Goal: Find specific page/section: Find specific page/section

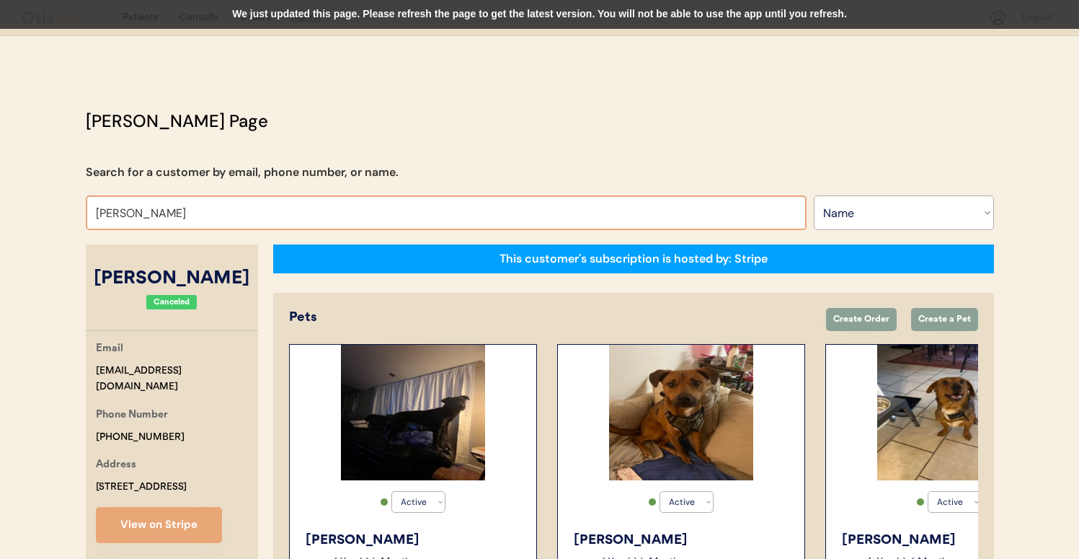
select select ""Name""
select select "true"
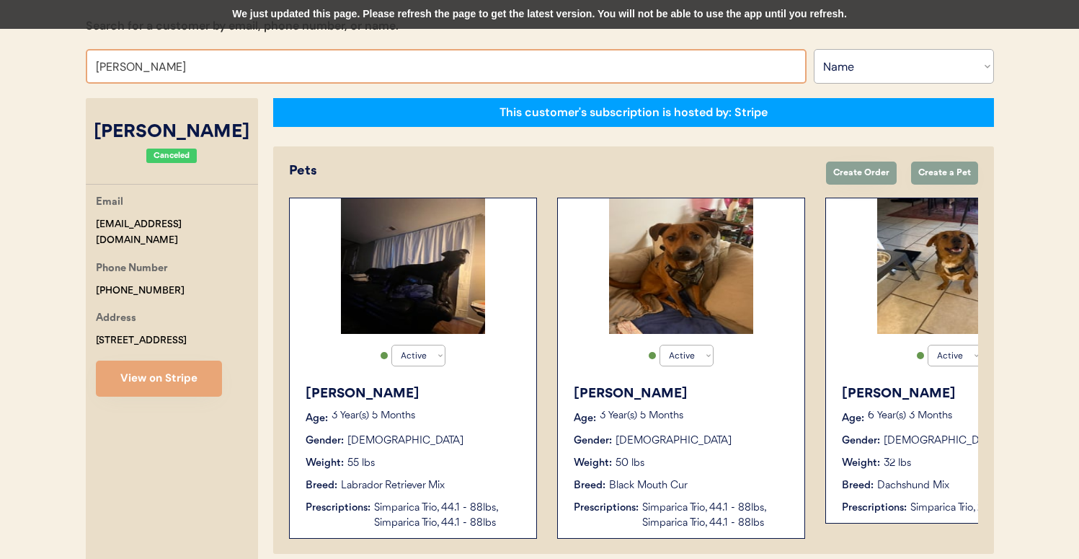
scroll to position [146, 0]
type input "[PERSON_NAME]"
type input "[PERSON_NAME] [PERSON_NAME]"
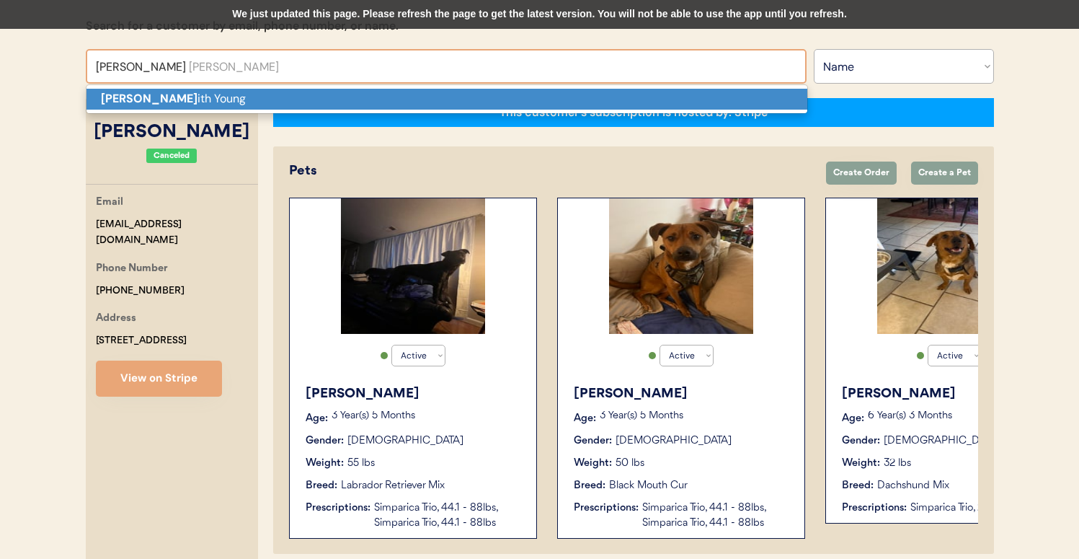
click at [339, 90] on p "[PERSON_NAME] ith [PERSON_NAME]" at bounding box center [446, 99] width 721 height 21
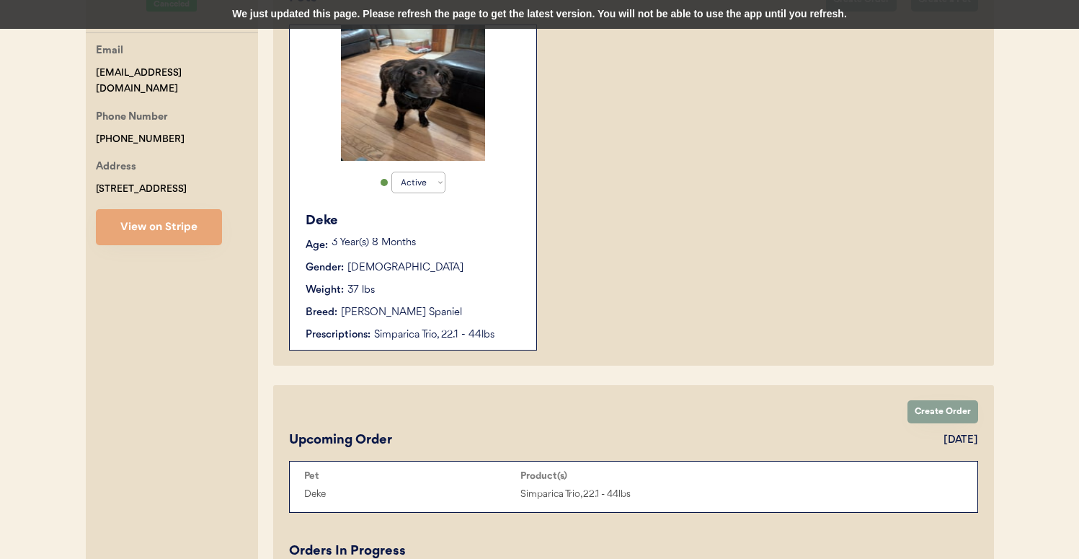
scroll to position [544, 0]
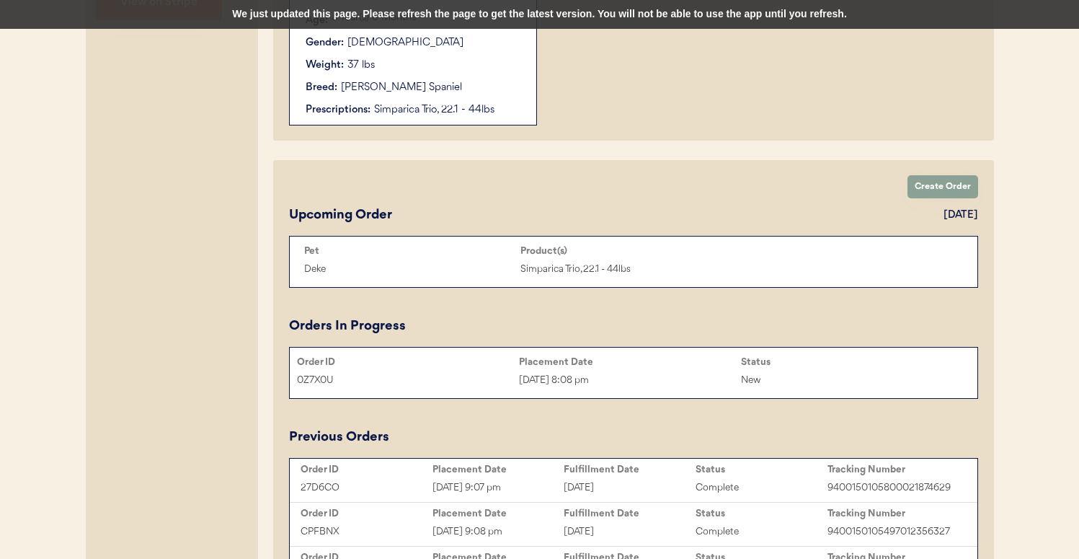
type input "[PERSON_NAME] [PERSON_NAME]"
click at [368, 375] on div "0Z7X0U" at bounding box center [408, 380] width 222 height 17
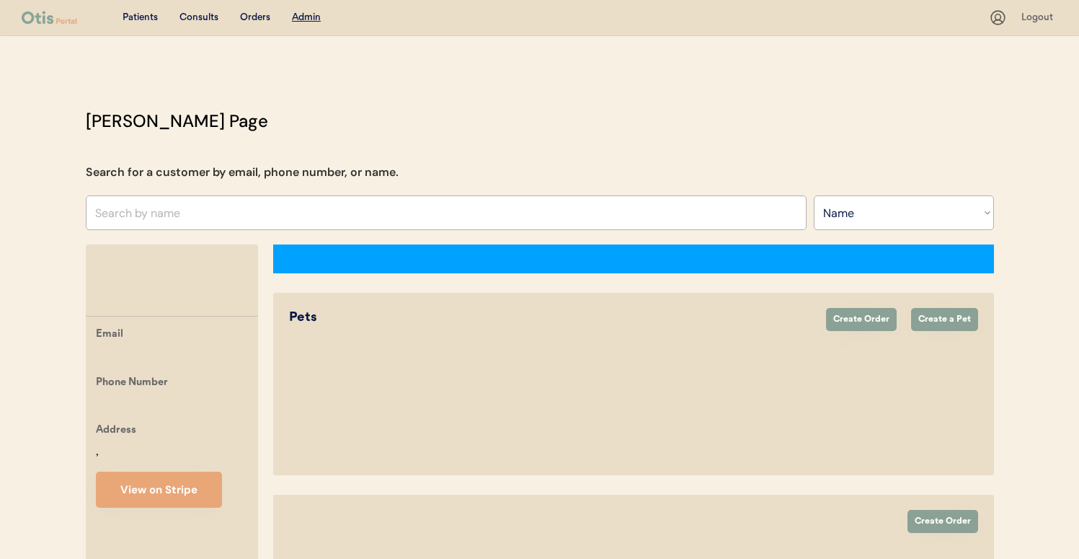
select select ""Name""
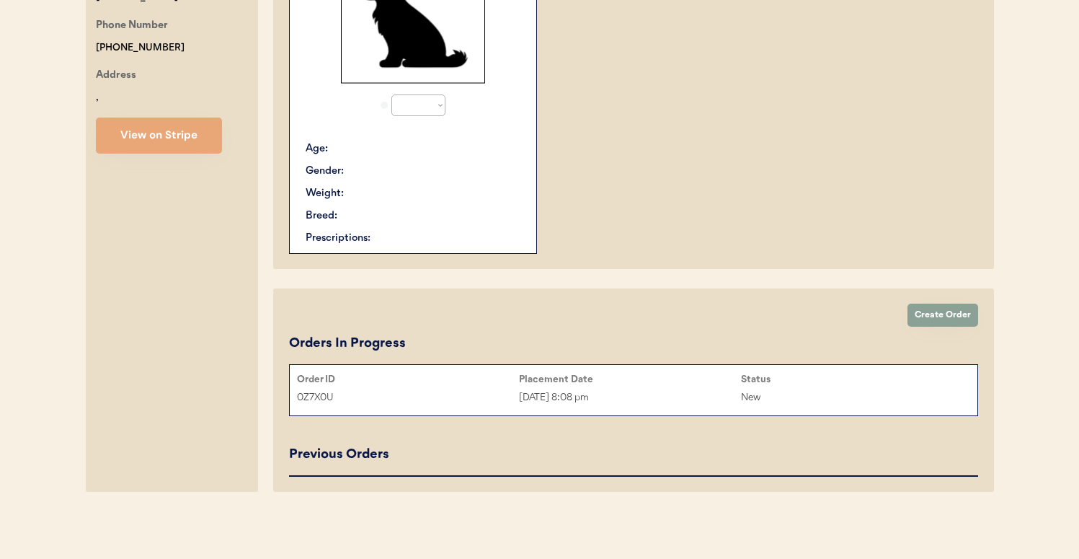
select select "true"
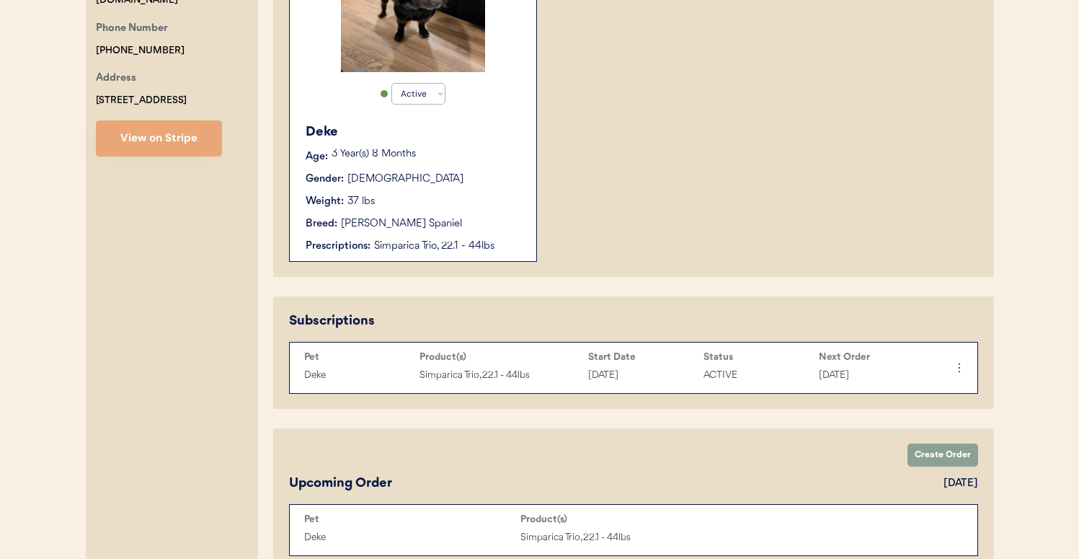
scroll to position [398, 0]
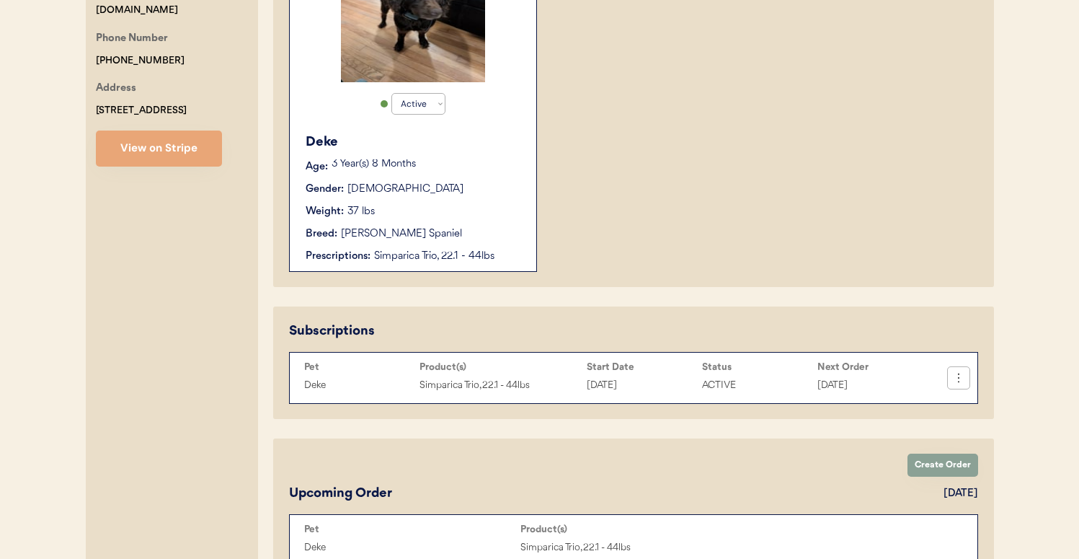
click at [960, 381] on icon at bounding box center [958, 377] width 14 height 14
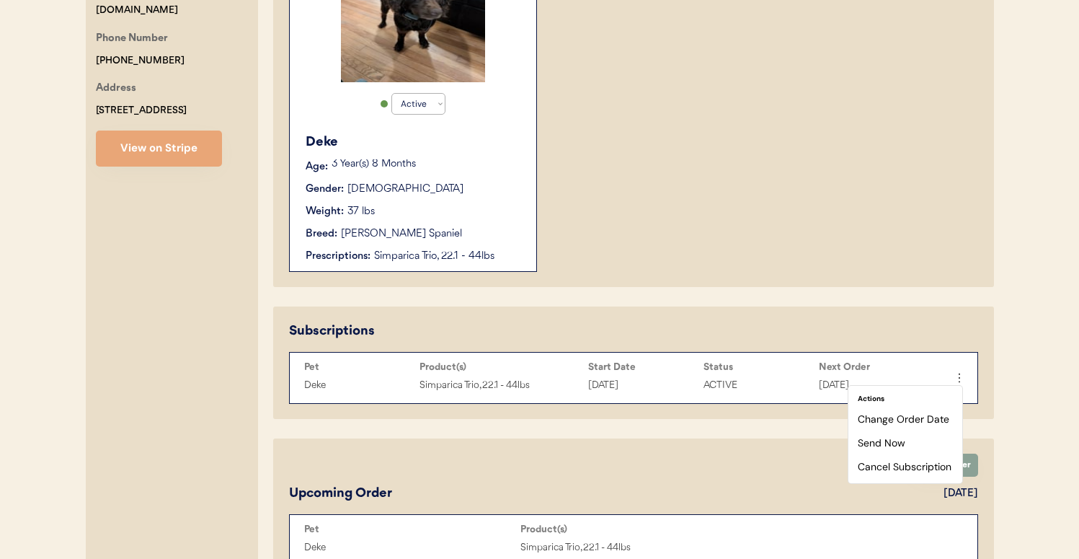
click at [1004, 380] on div "[PERSON_NAME] Page Search for a customer by email, phone number, or name. Searc…" at bounding box center [539, 415] width 937 height 1411
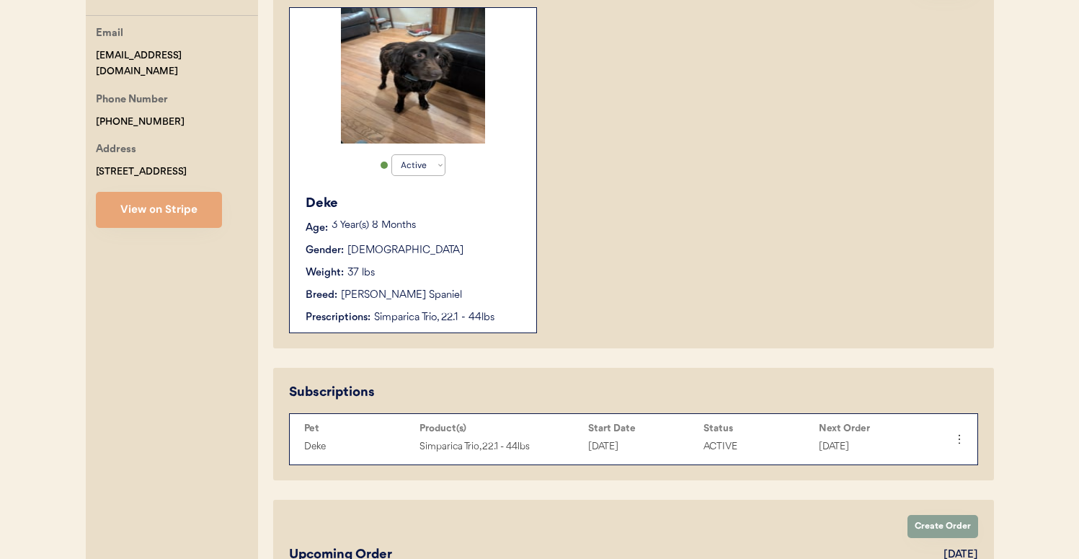
scroll to position [197, 0]
